Goal: Navigation & Orientation: Find specific page/section

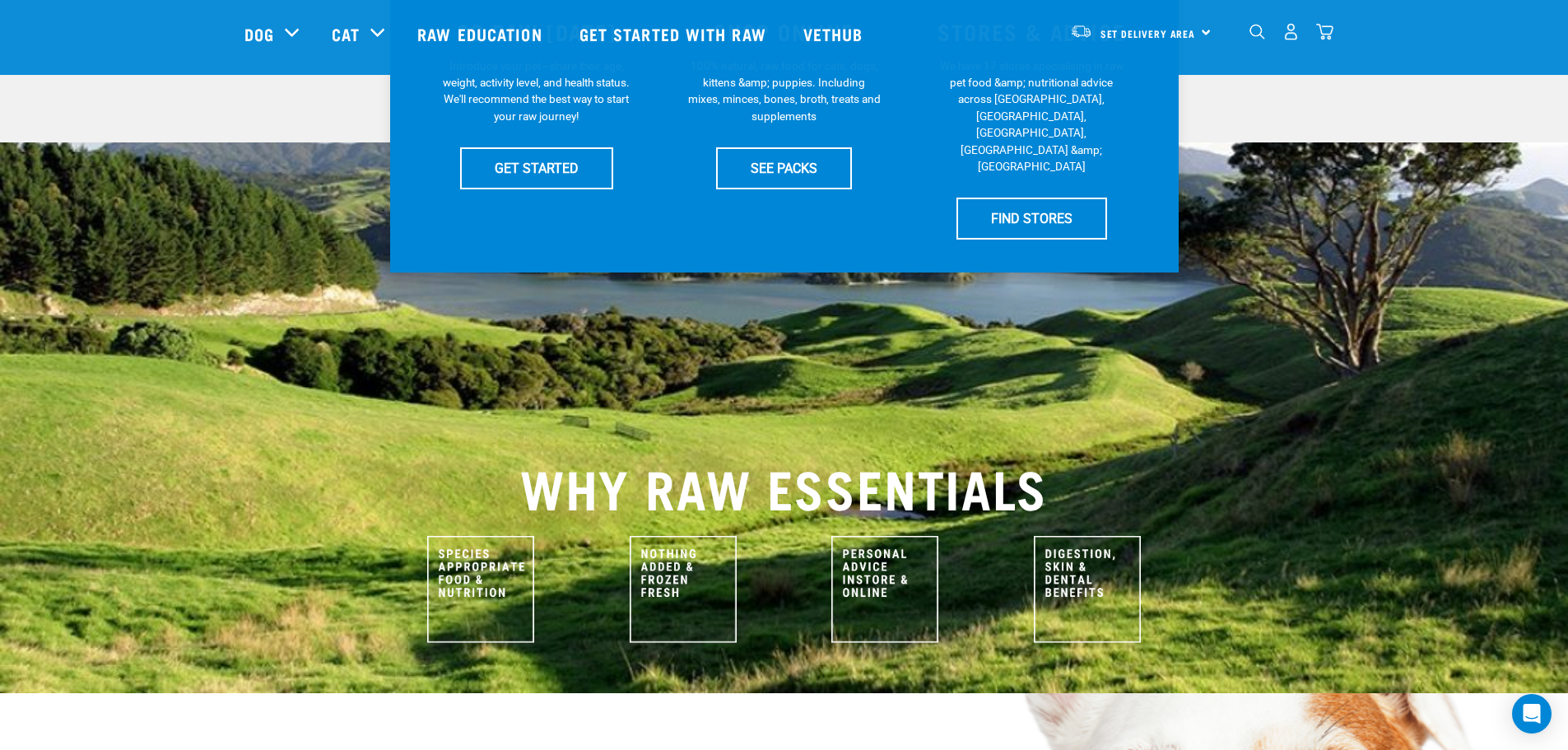
scroll to position [247, 0]
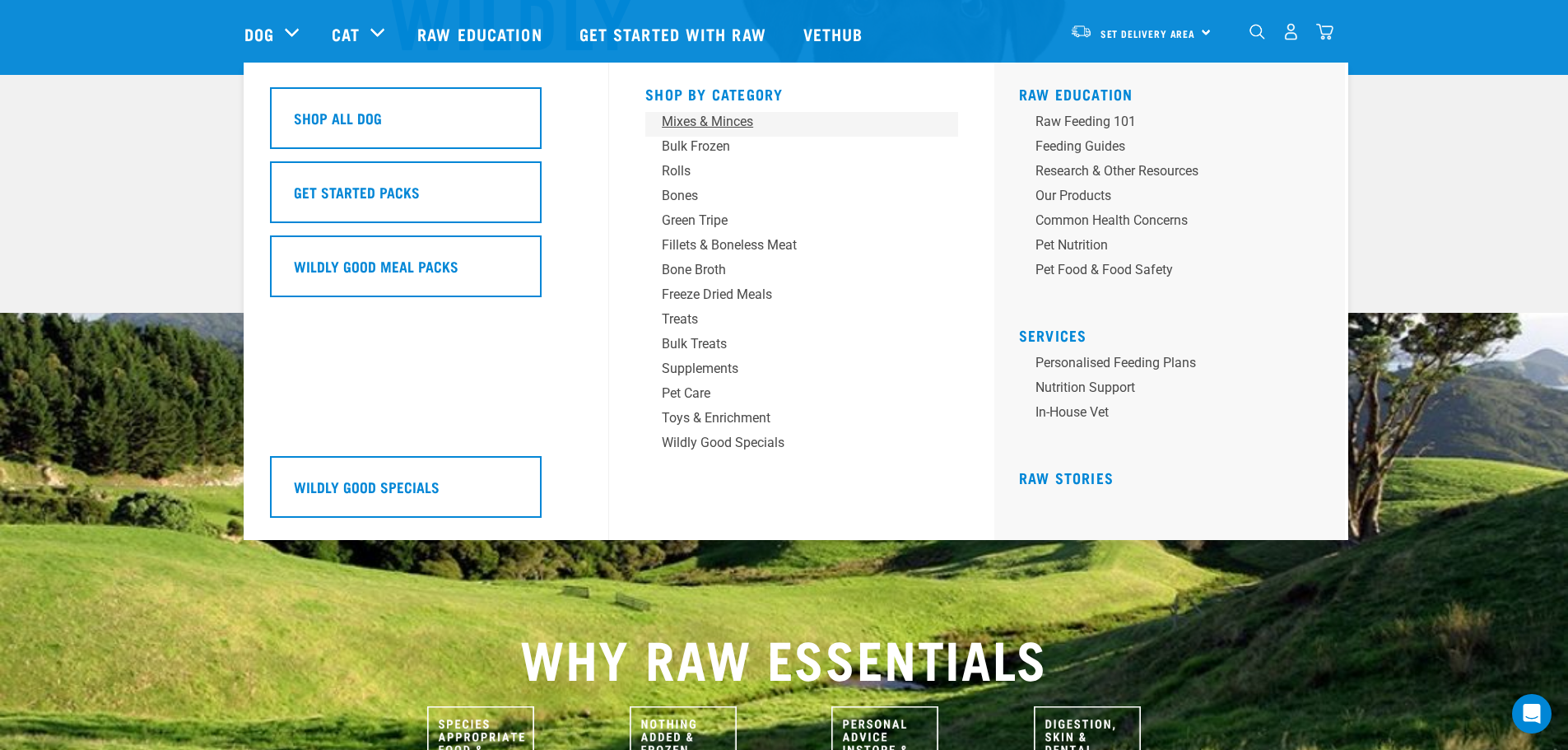
click at [718, 121] on div "Mixes & Minces" at bounding box center [789, 122] width 257 height 20
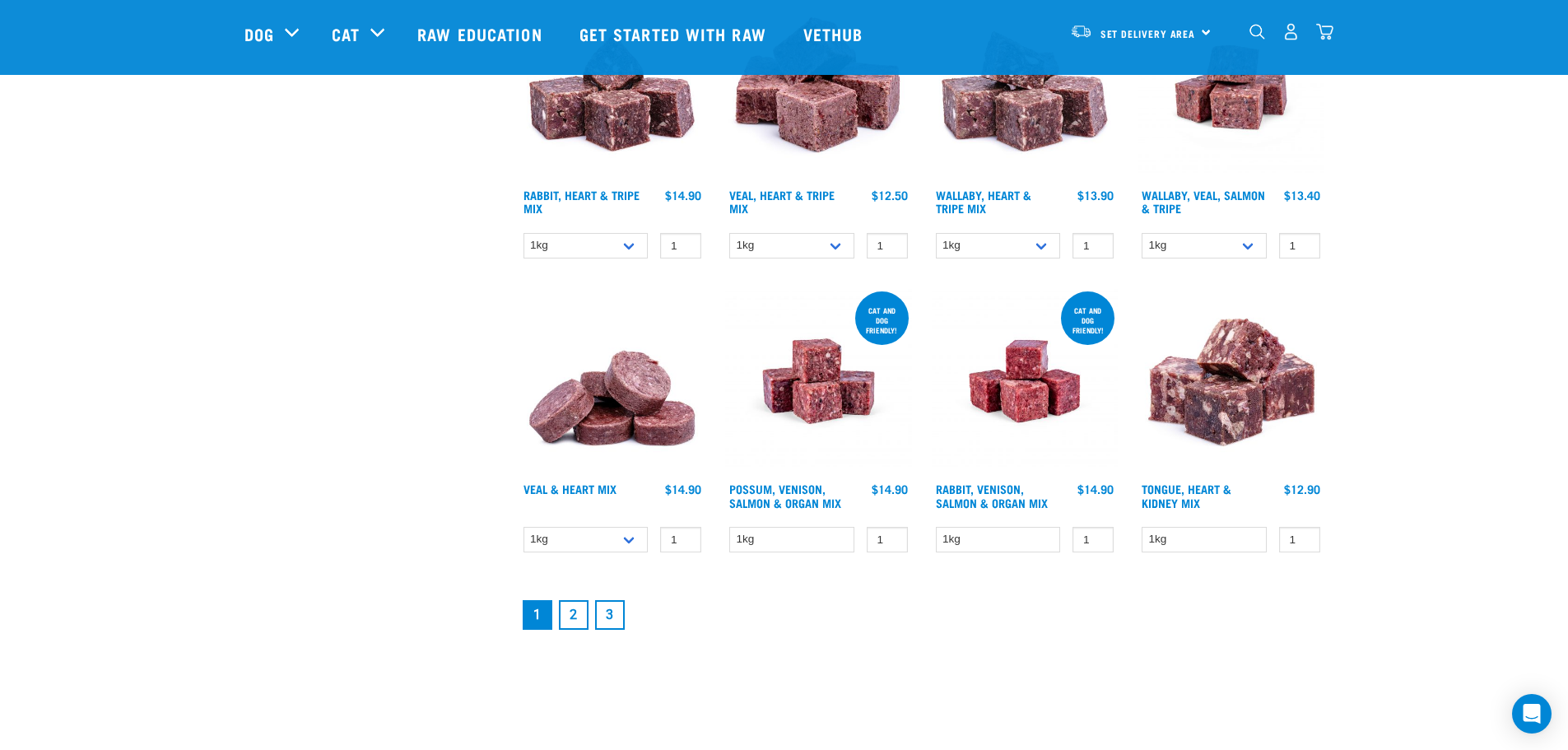
scroll to position [2059, 0]
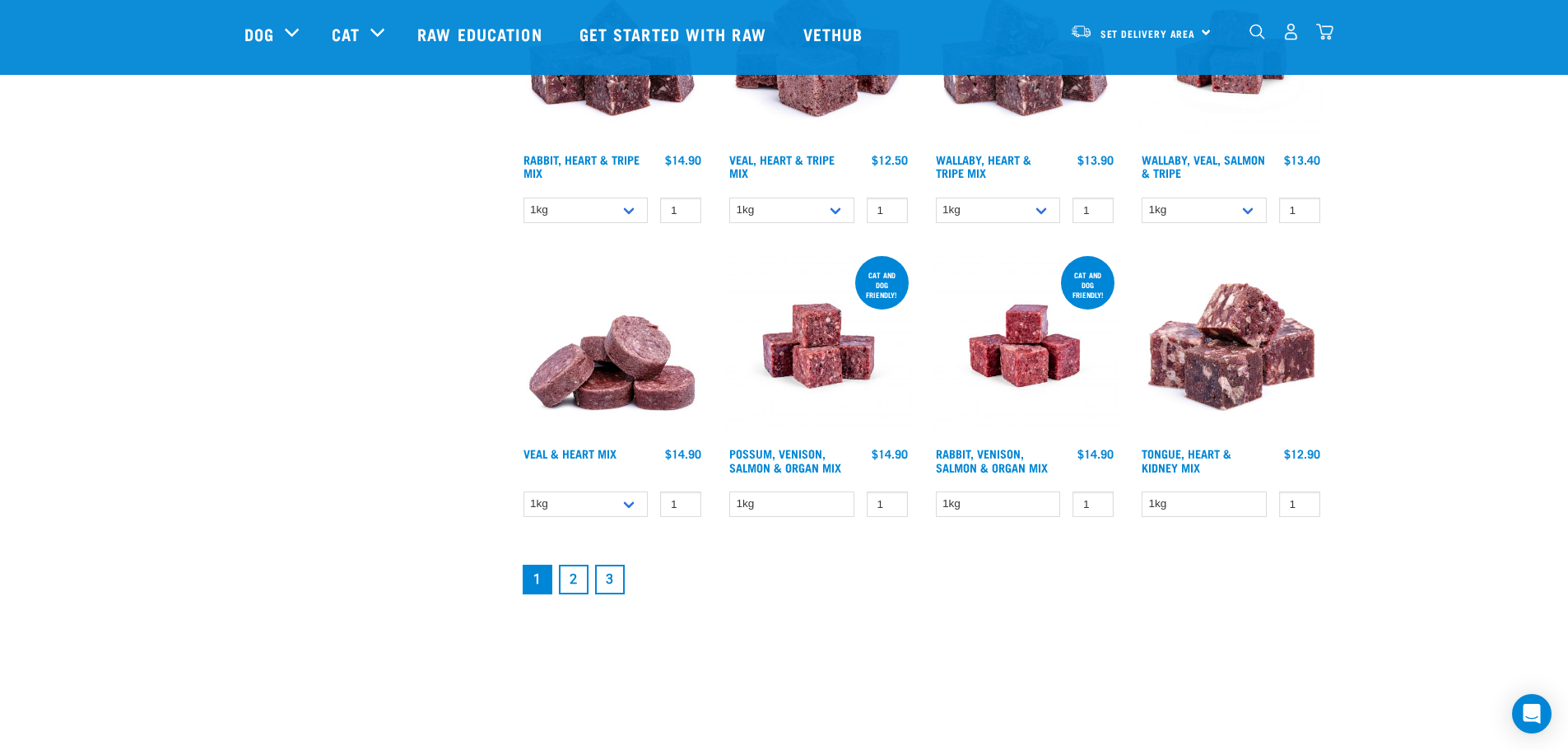
click at [570, 577] on link "2" at bounding box center [574, 580] width 30 height 30
click at [574, 578] on link "2" at bounding box center [574, 580] width 30 height 30
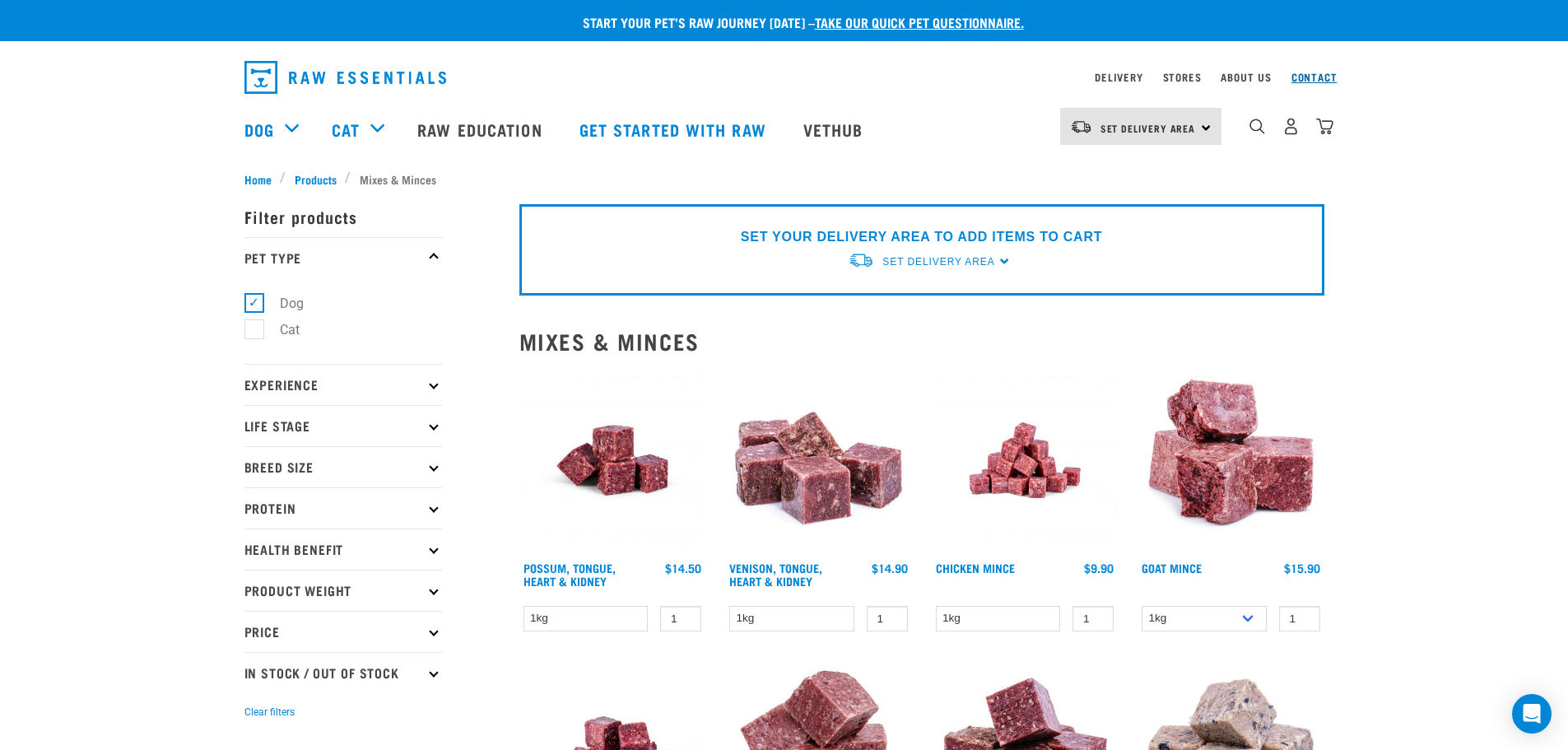
click at [1312, 76] on link "Contact" at bounding box center [1314, 77] width 46 height 6
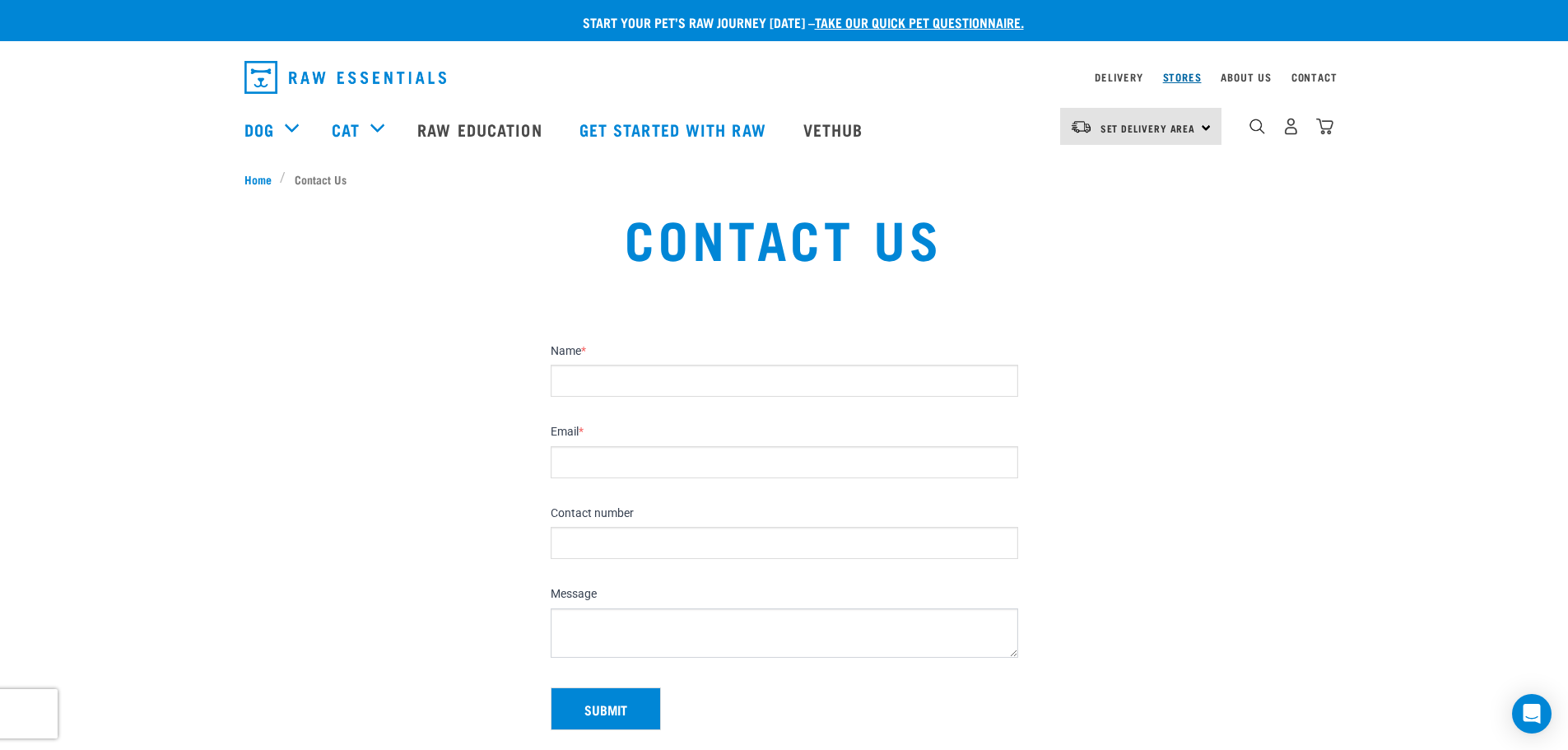
click at [1178, 77] on link "Stores" at bounding box center [1183, 77] width 39 height 6
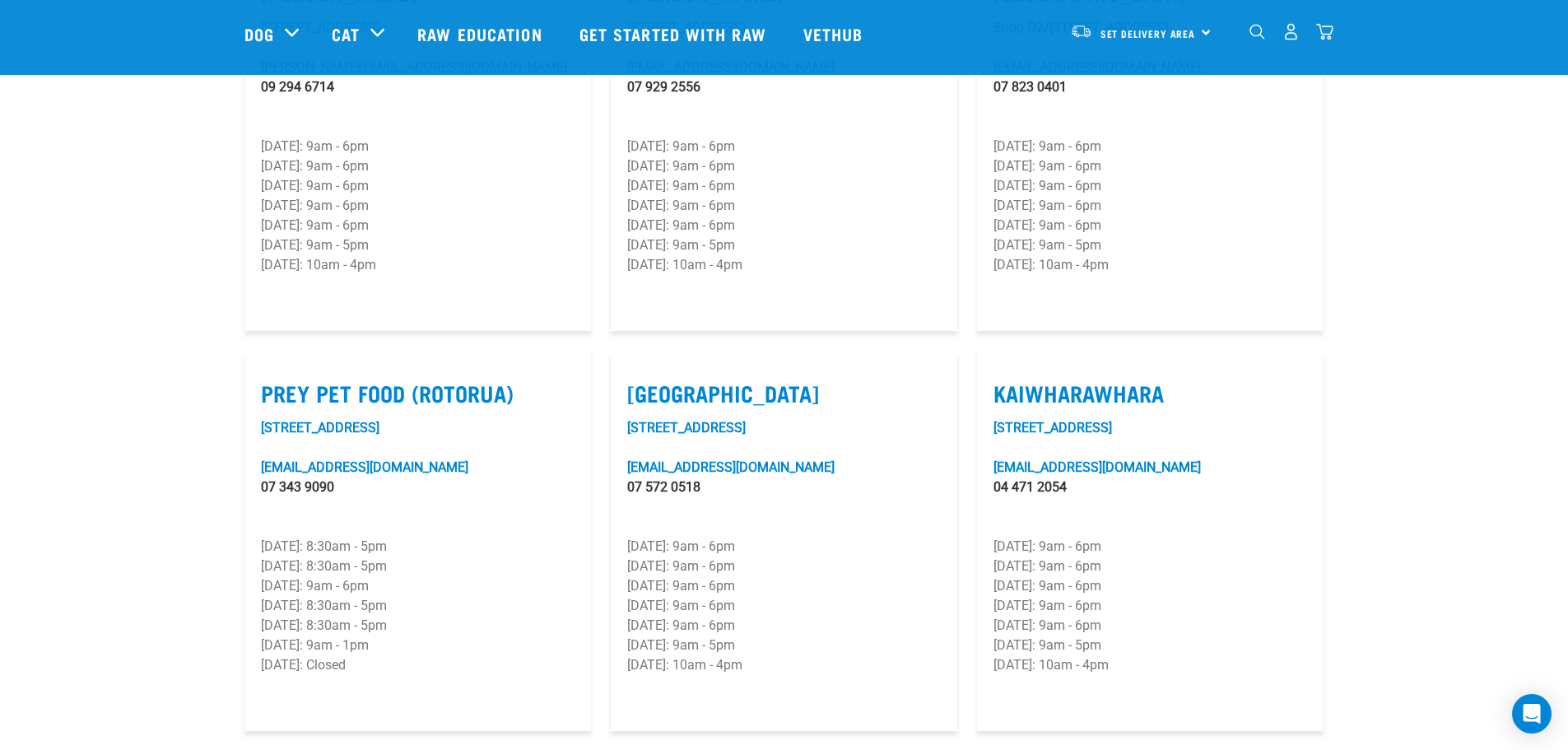
scroll to position [1977, 0]
